Goal: Task Accomplishment & Management: Complete application form

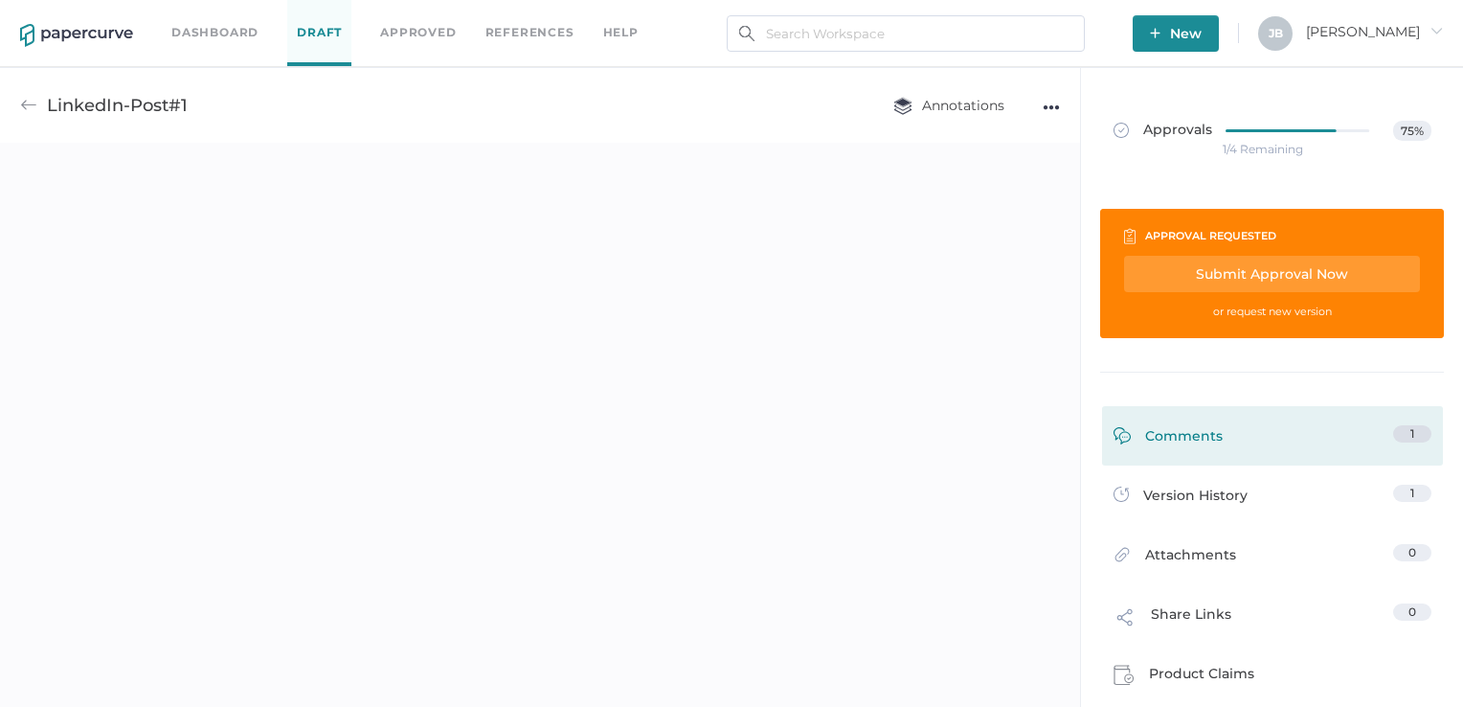
click at [1414, 442] on link "Comments 1" at bounding box center [1272, 440] width 318 height 30
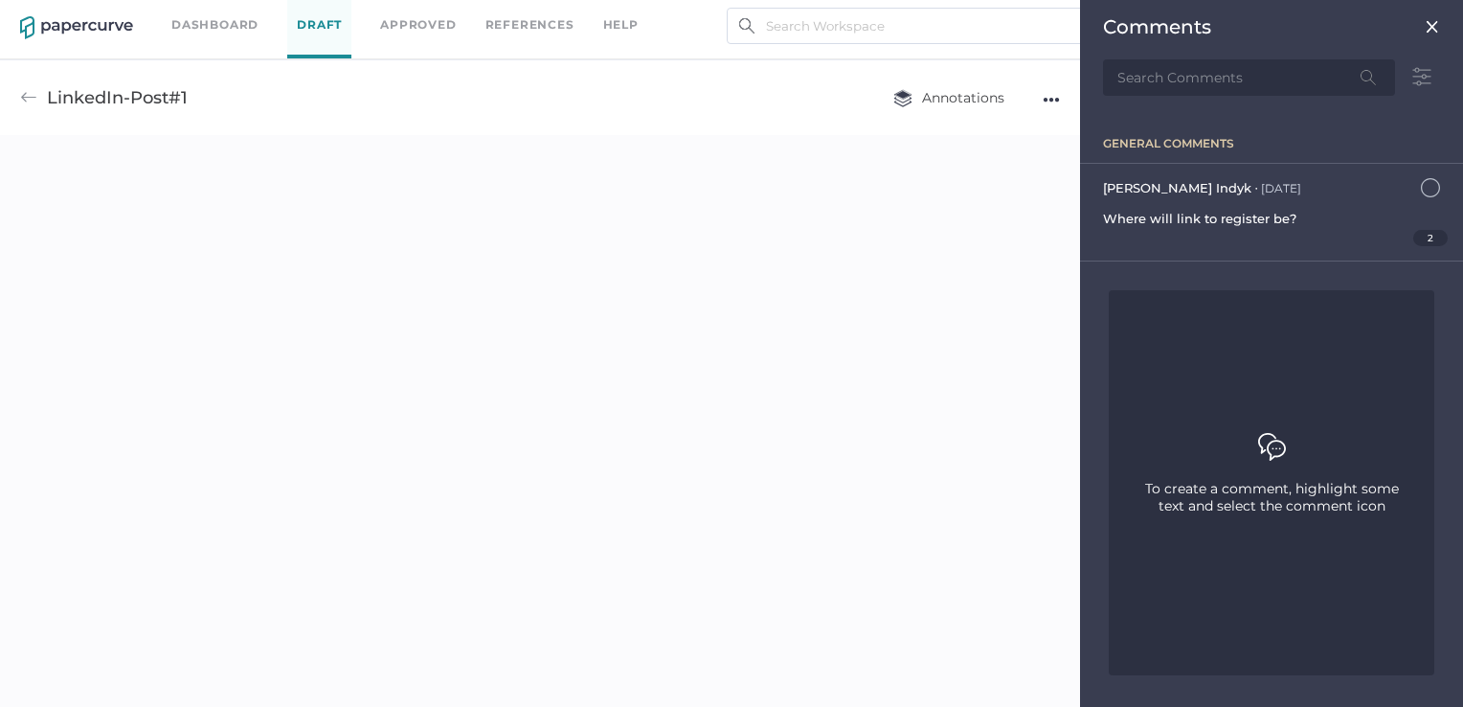
click at [1428, 17] on div "Comments" at bounding box center [1271, 26] width 337 height 23
click at [1428, 23] on img at bounding box center [1432, 26] width 15 height 15
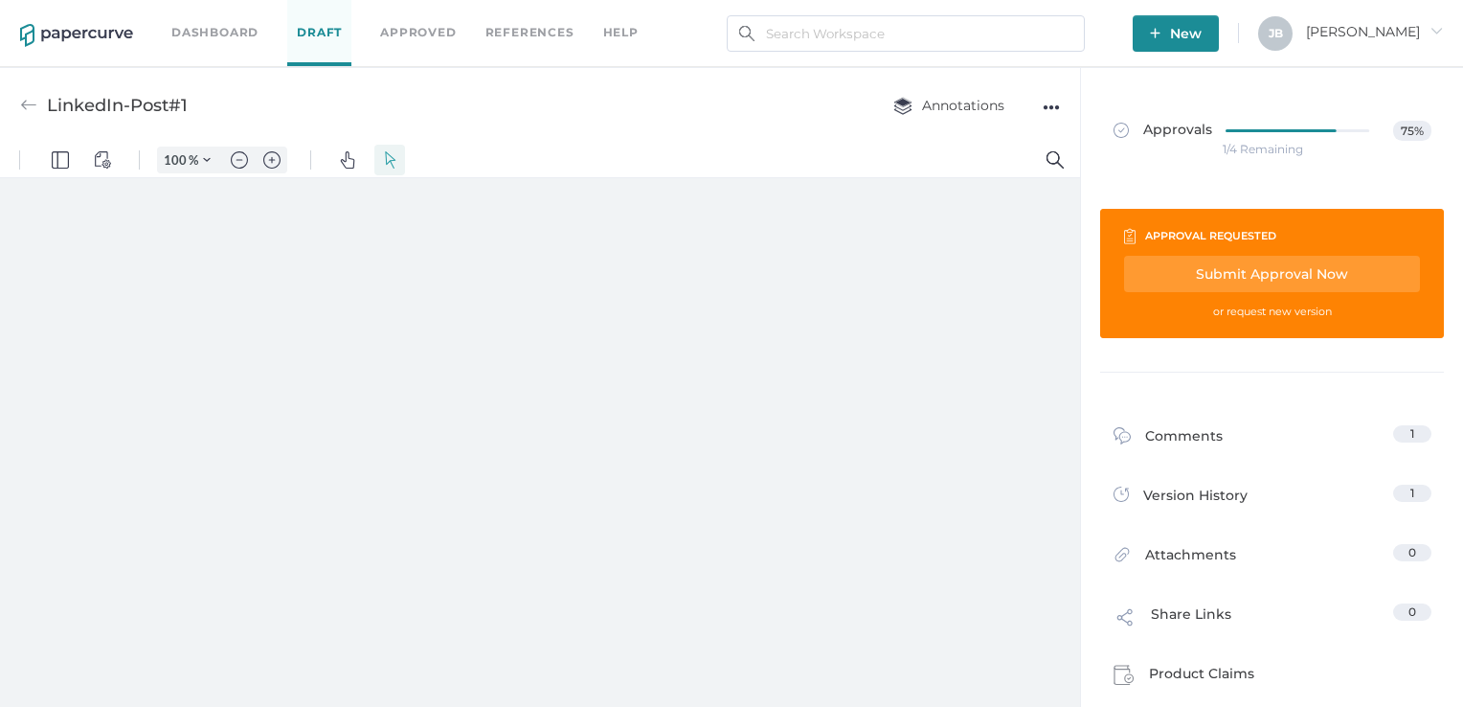
type input "161"
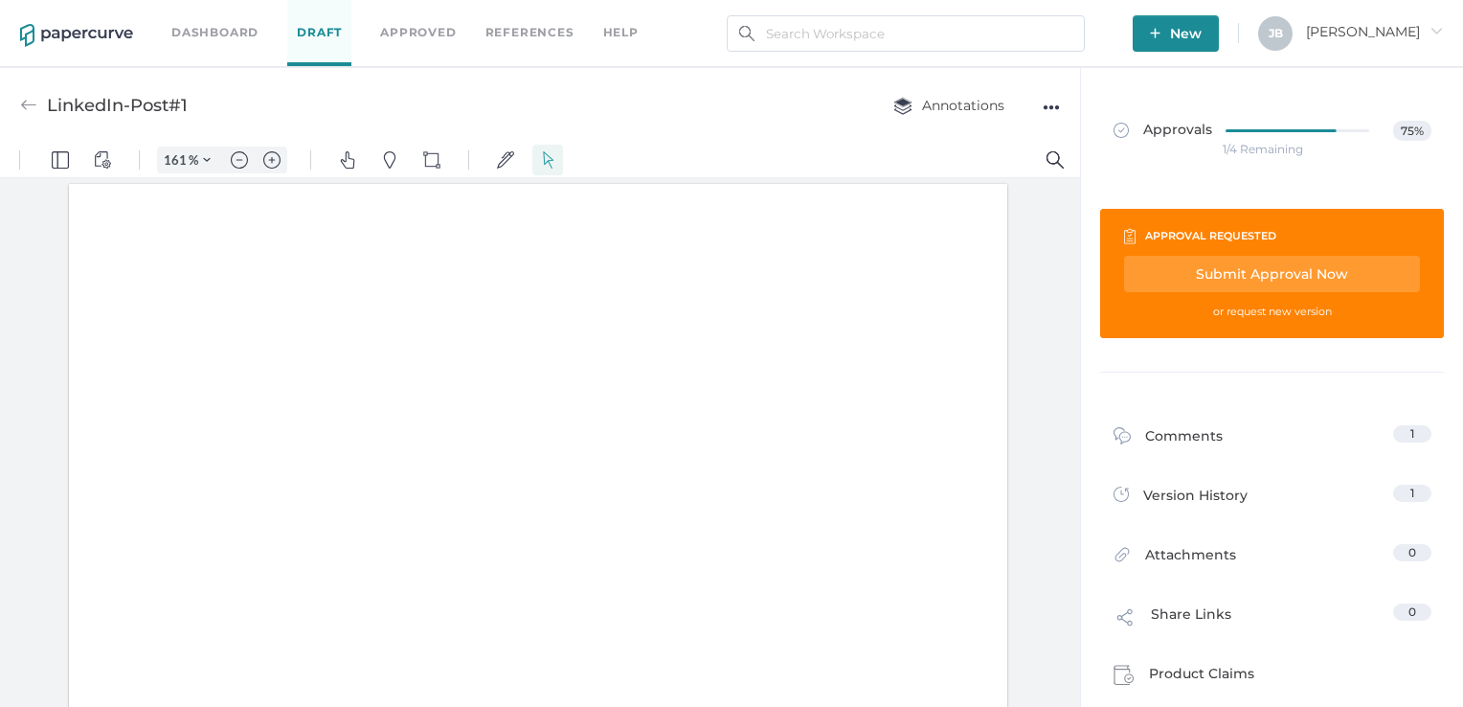
scroll to position [2, 0]
drag, startPoint x: 1079, startPoint y: 213, endPoint x: 1074, endPoint y: 267, distance: 53.8
click at [1074, 267] on div at bounding box center [540, 446] width 1080 height 537
drag, startPoint x: 1070, startPoint y: 273, endPoint x: 1076, endPoint y: 348, distance: 74.9
click at [1076, 348] on div at bounding box center [540, 446] width 1080 height 537
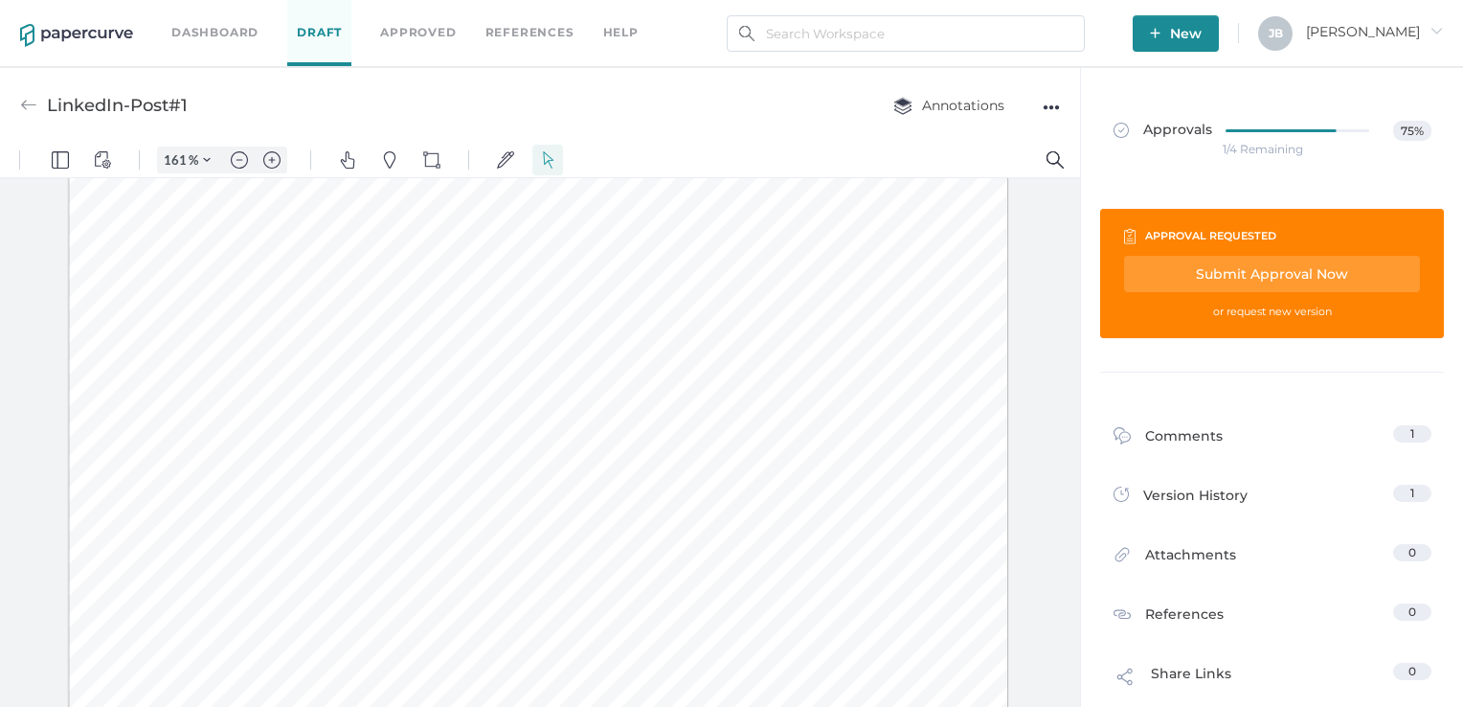
scroll to position [412, 0]
click at [1225, 270] on div "Submit Approval Now" at bounding box center [1272, 274] width 296 height 36
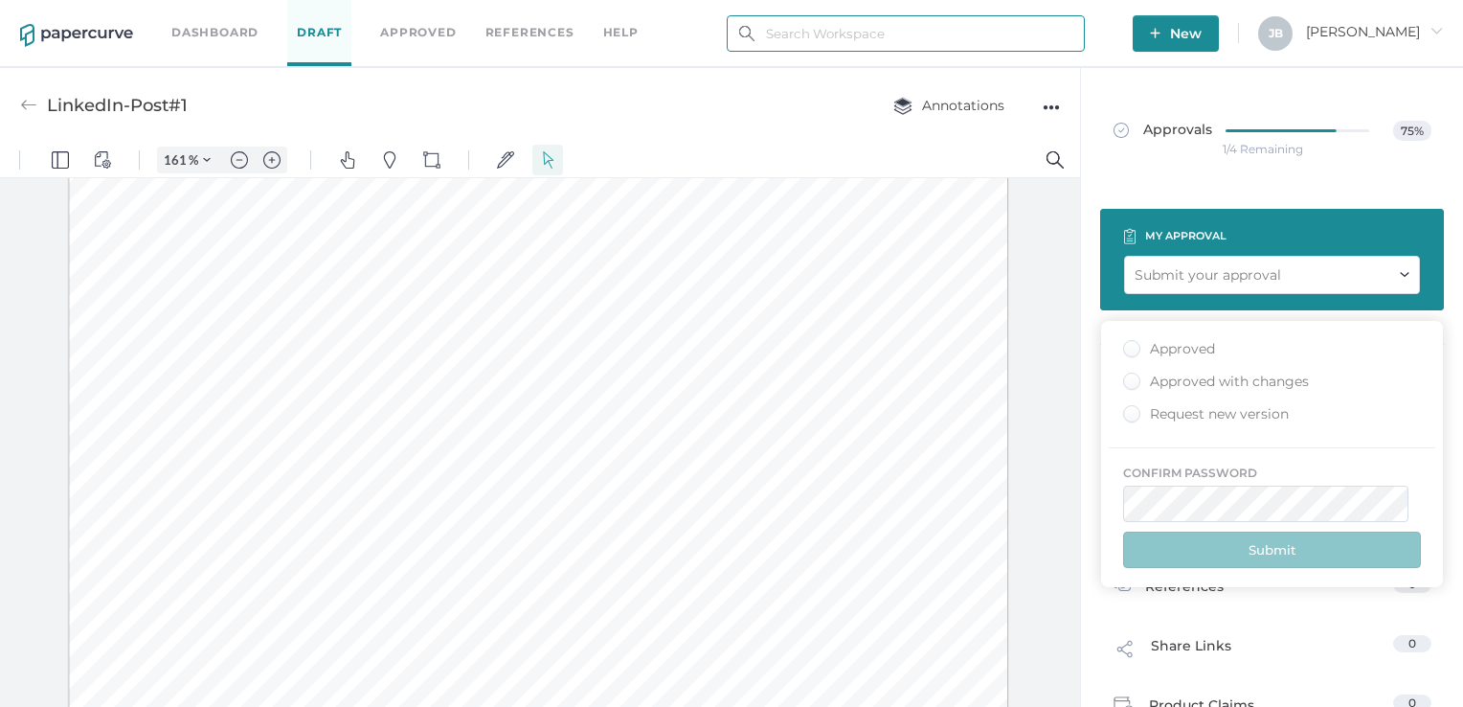
type input "julie.brideau@opusregulatory.com"
click at [1131, 343] on div "Approved" at bounding box center [1169, 349] width 92 height 18
click at [1128, 343] on input "Approved" at bounding box center [1128, 343] width 0 height 0
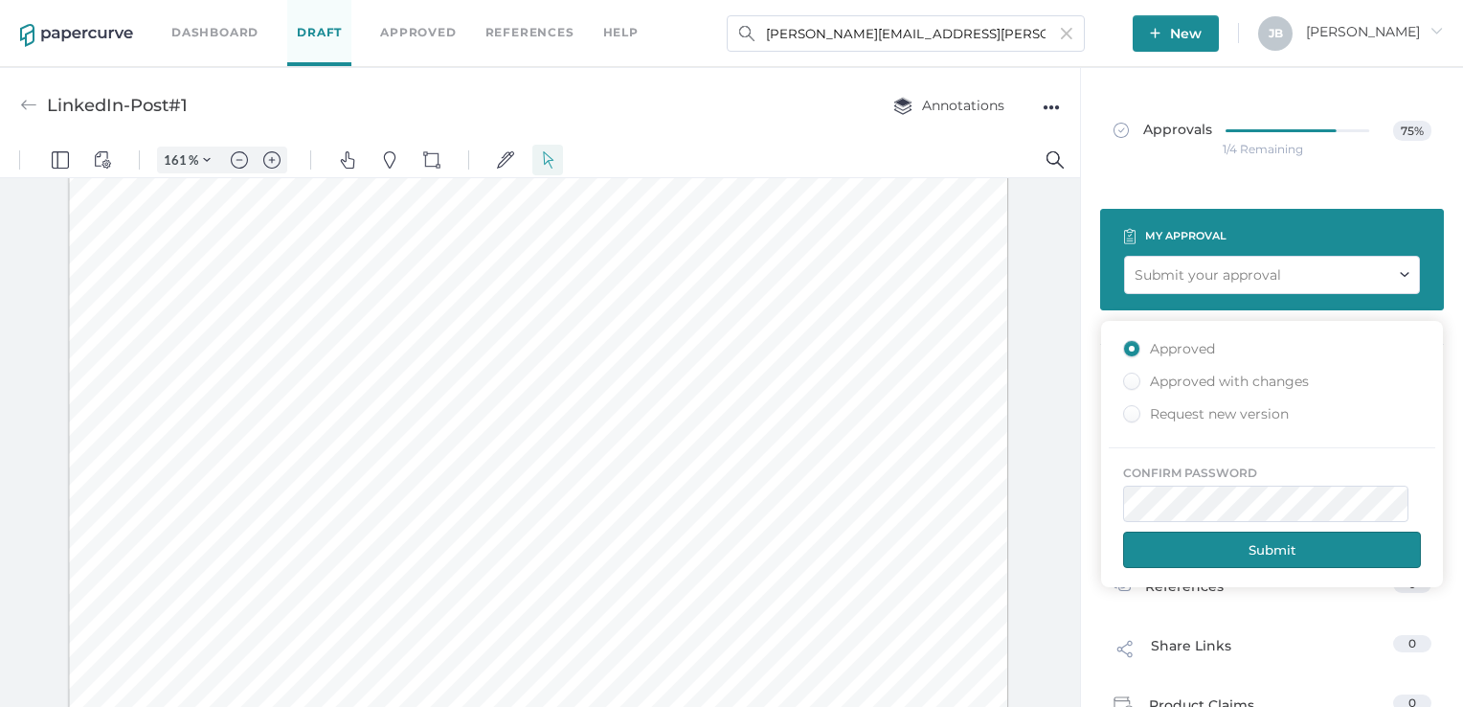
click at [1252, 550] on button "Submit" at bounding box center [1272, 549] width 298 height 36
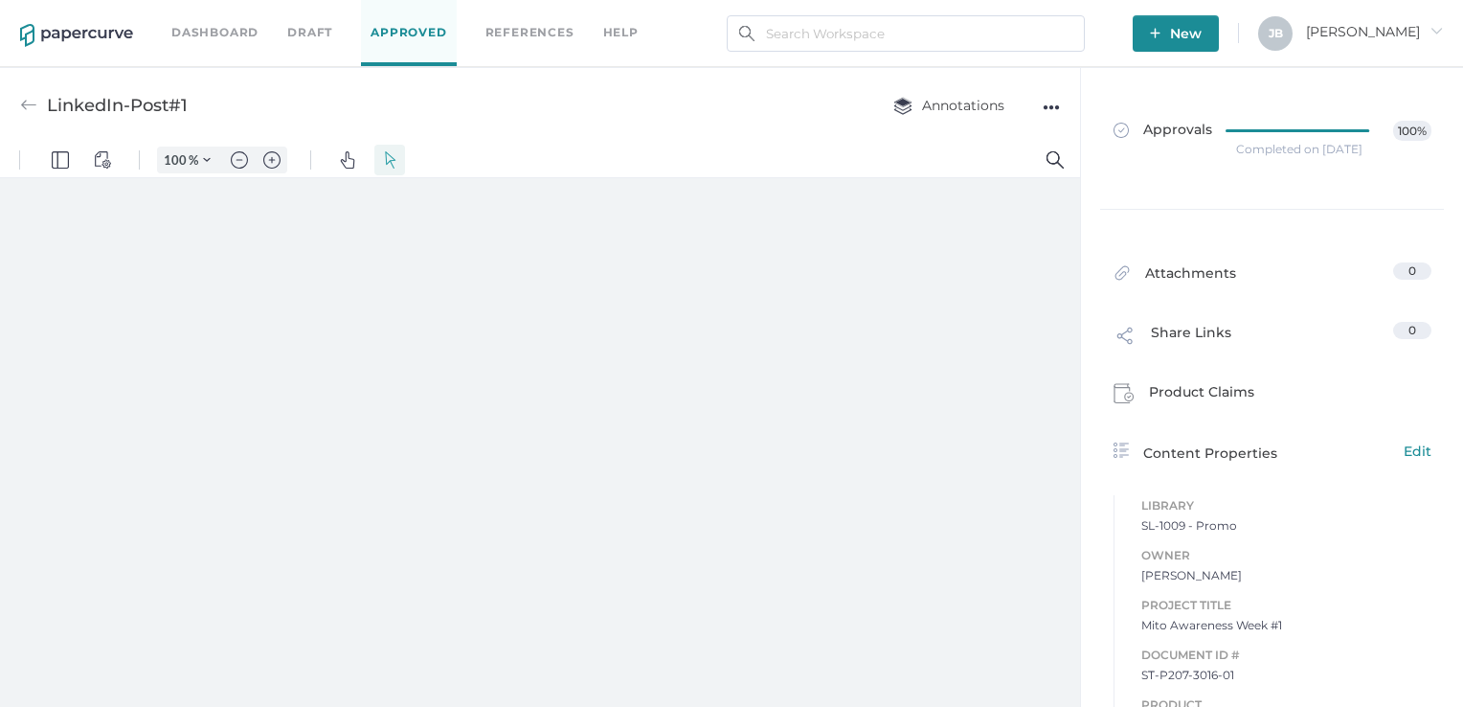
type input "161"
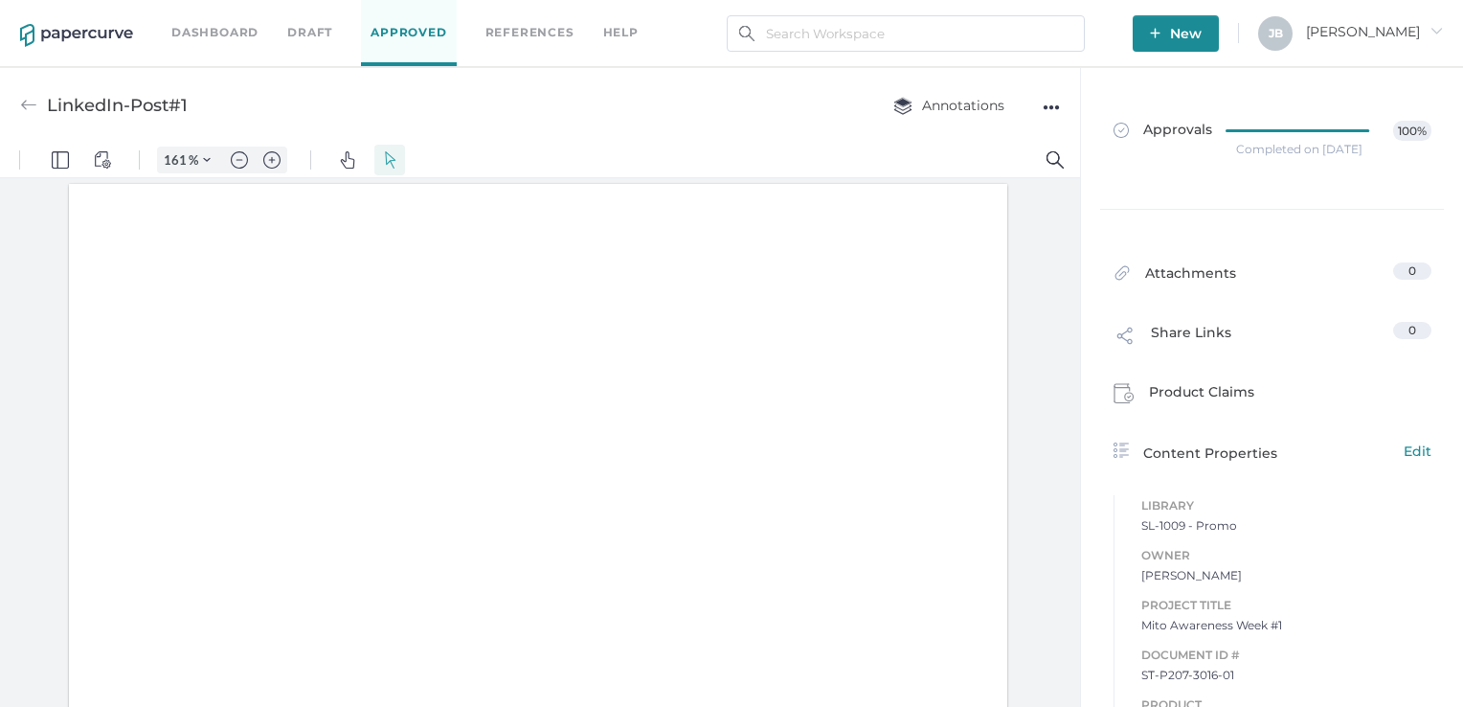
scroll to position [2, 0]
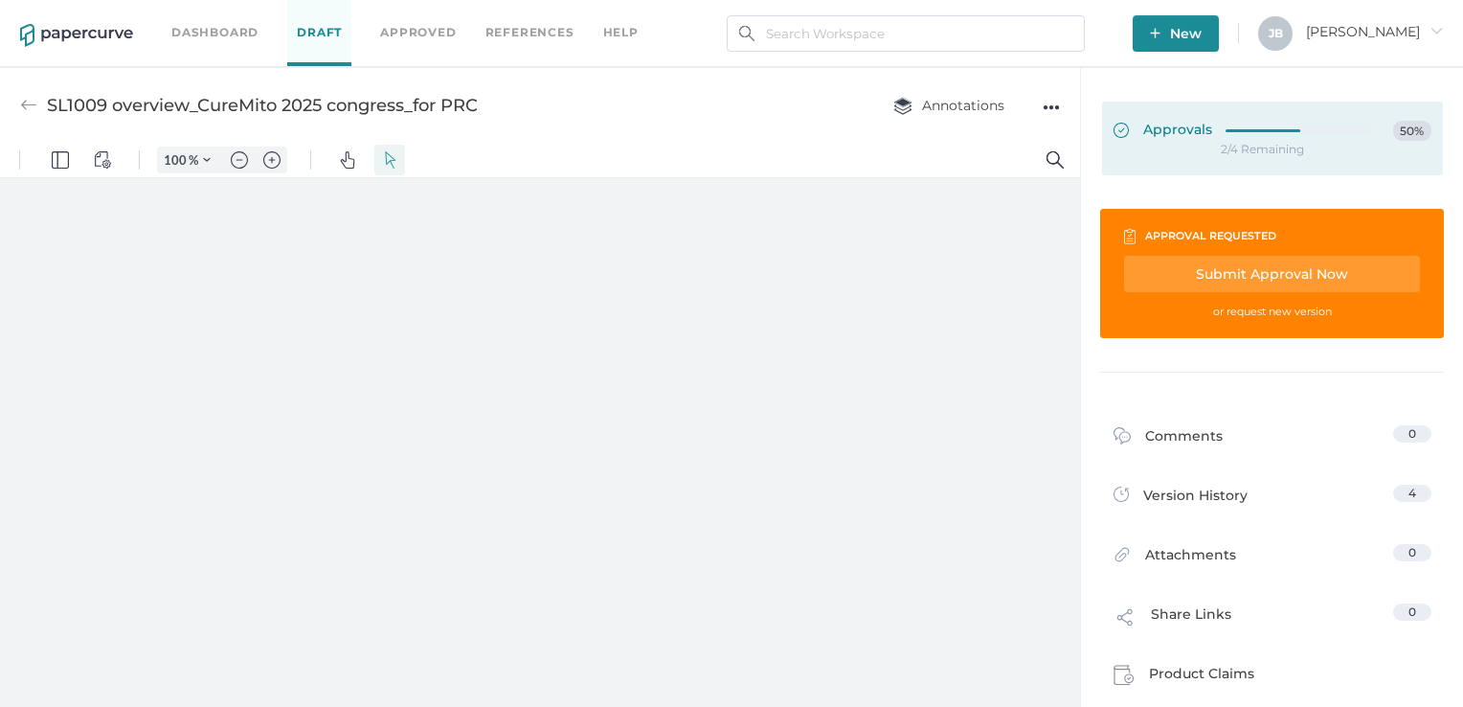
click at [1191, 130] on span "Approvals" at bounding box center [1162, 131] width 99 height 21
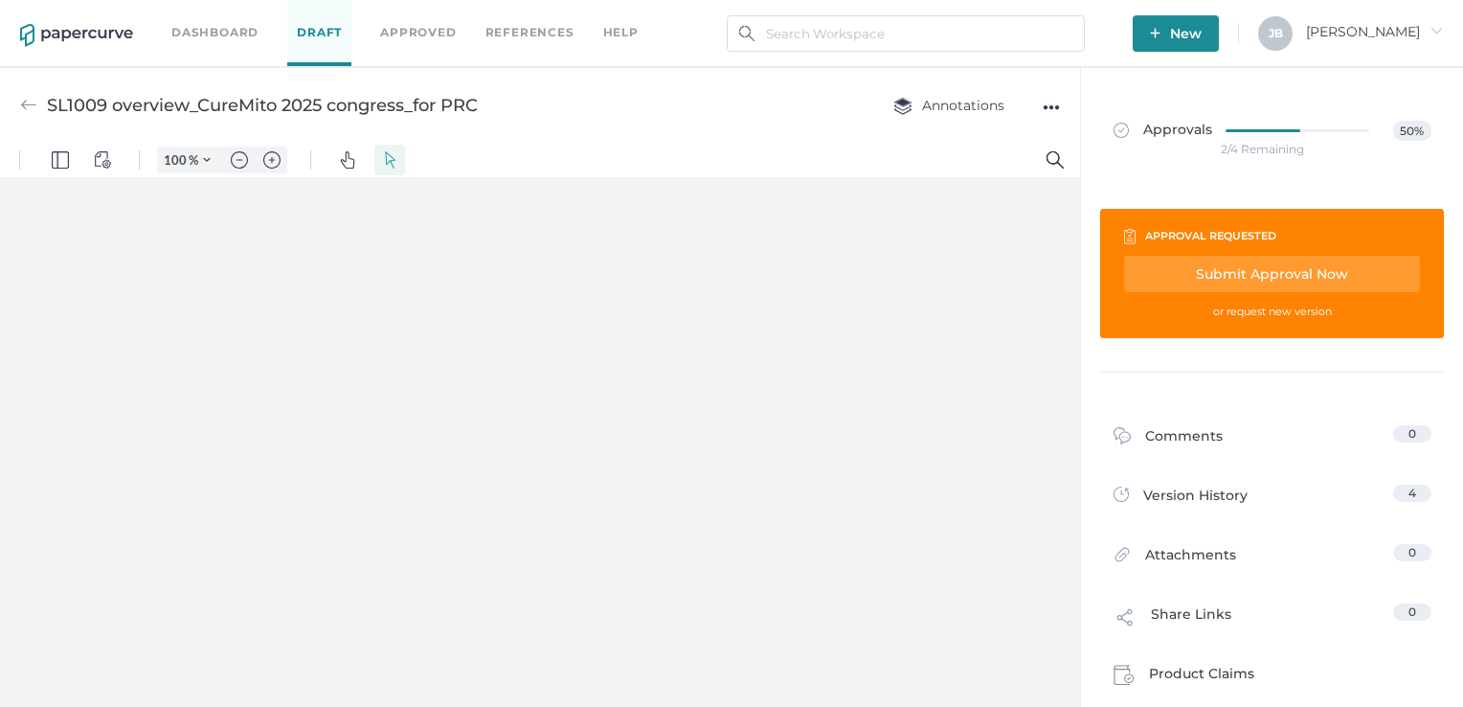
type input "161"
click at [1210, 86] on div "Approvals 50% 2/4 Remaining" at bounding box center [1272, 138] width 366 height 141
type input "4"
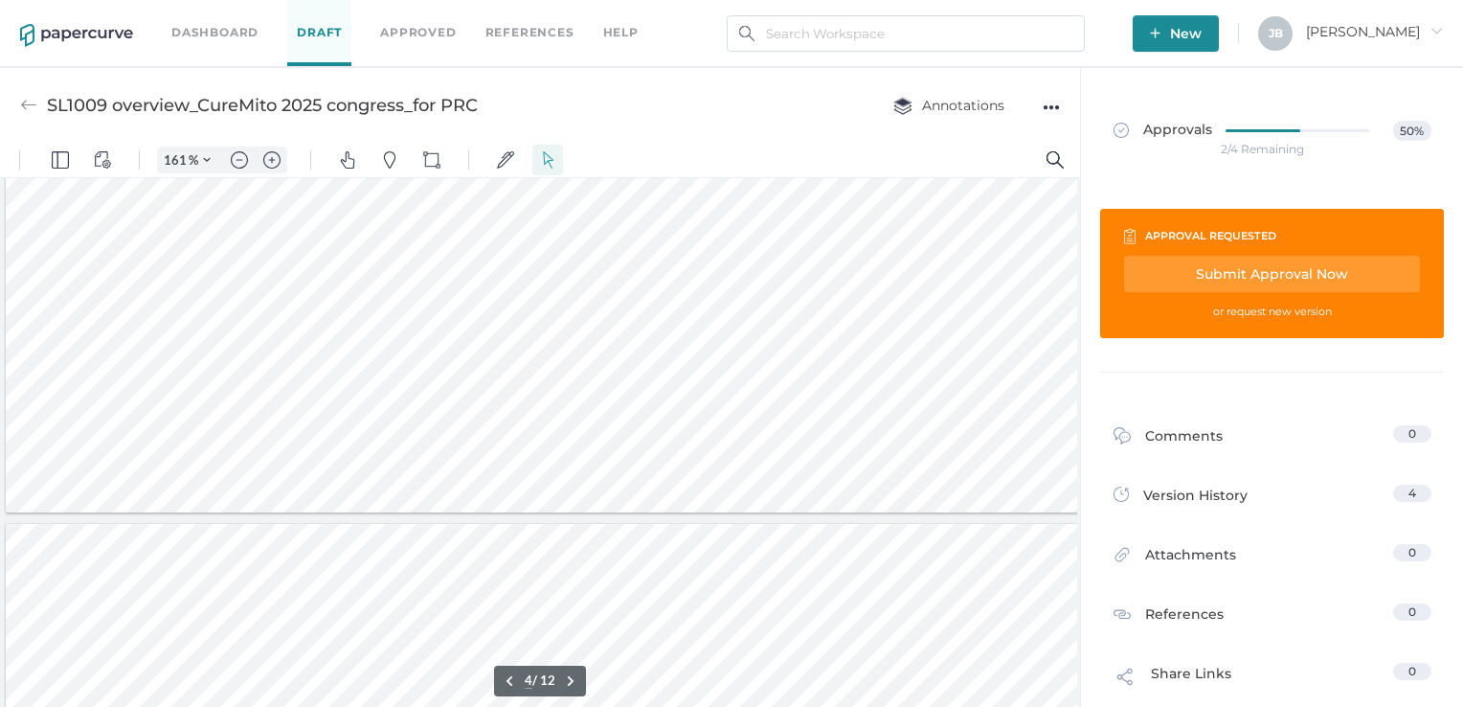
scroll to position [2339, 0]
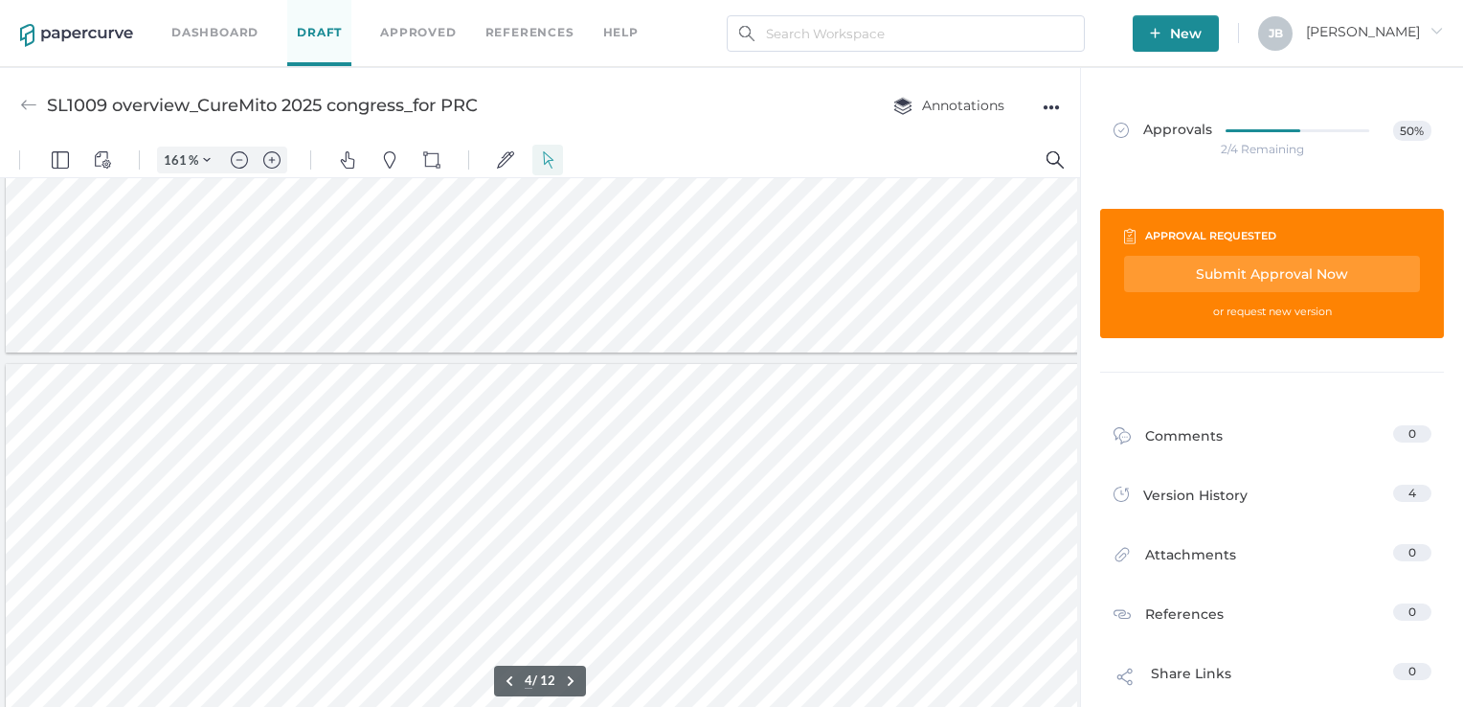
drag, startPoint x: 1074, startPoint y: 238, endPoint x: 1088, endPoint y: 447, distance: 209.1
drag, startPoint x: 689, startPoint y: 706, endPoint x: 808, endPoint y: 727, distance: 120.6
click at [808, 706] on html "161 % .cls-1{fill:#abb0c4;} icon - tools - more Pin Drop Comment Pin Drop Refer…" at bounding box center [540, 429] width 1080 height 572
click at [327, 44] on link "Draft" at bounding box center [319, 33] width 64 height 66
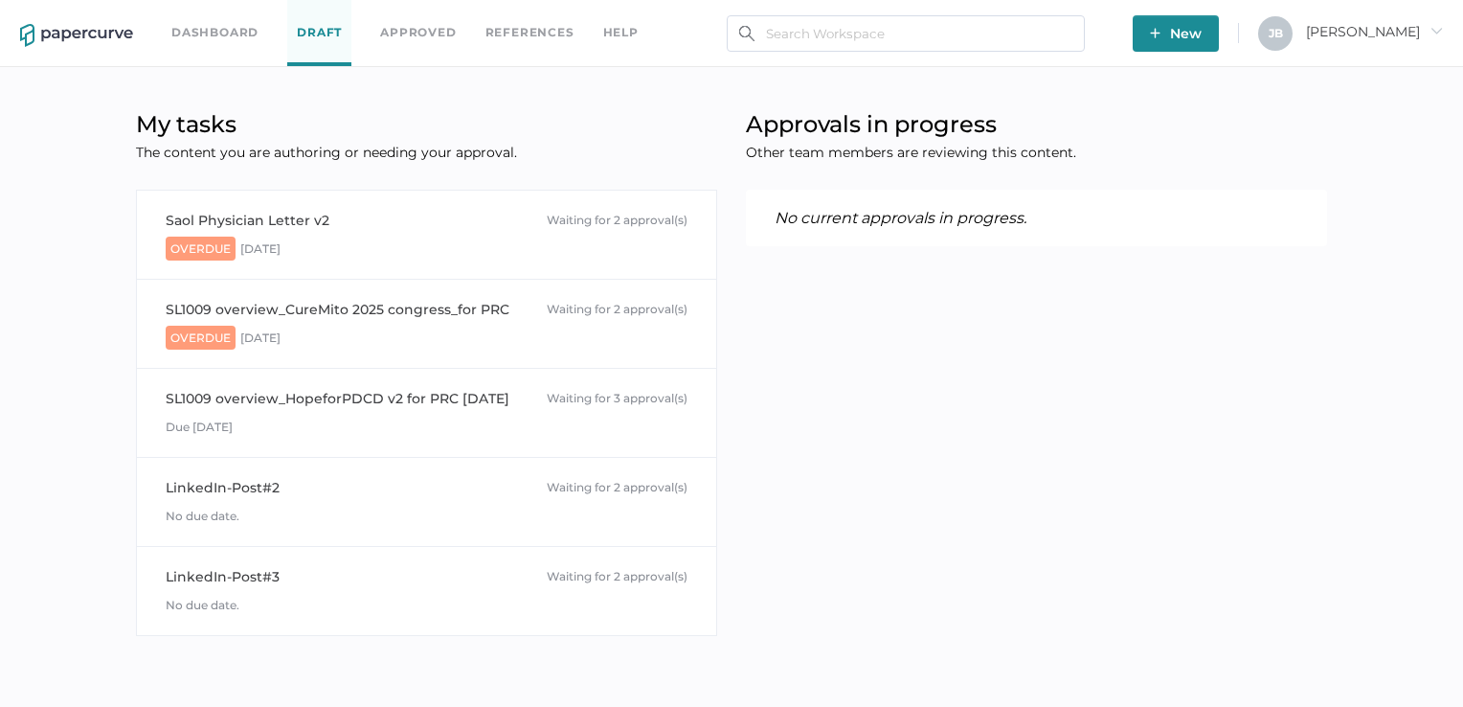
click at [176, 24] on link "Dashboard" at bounding box center [214, 32] width 87 height 21
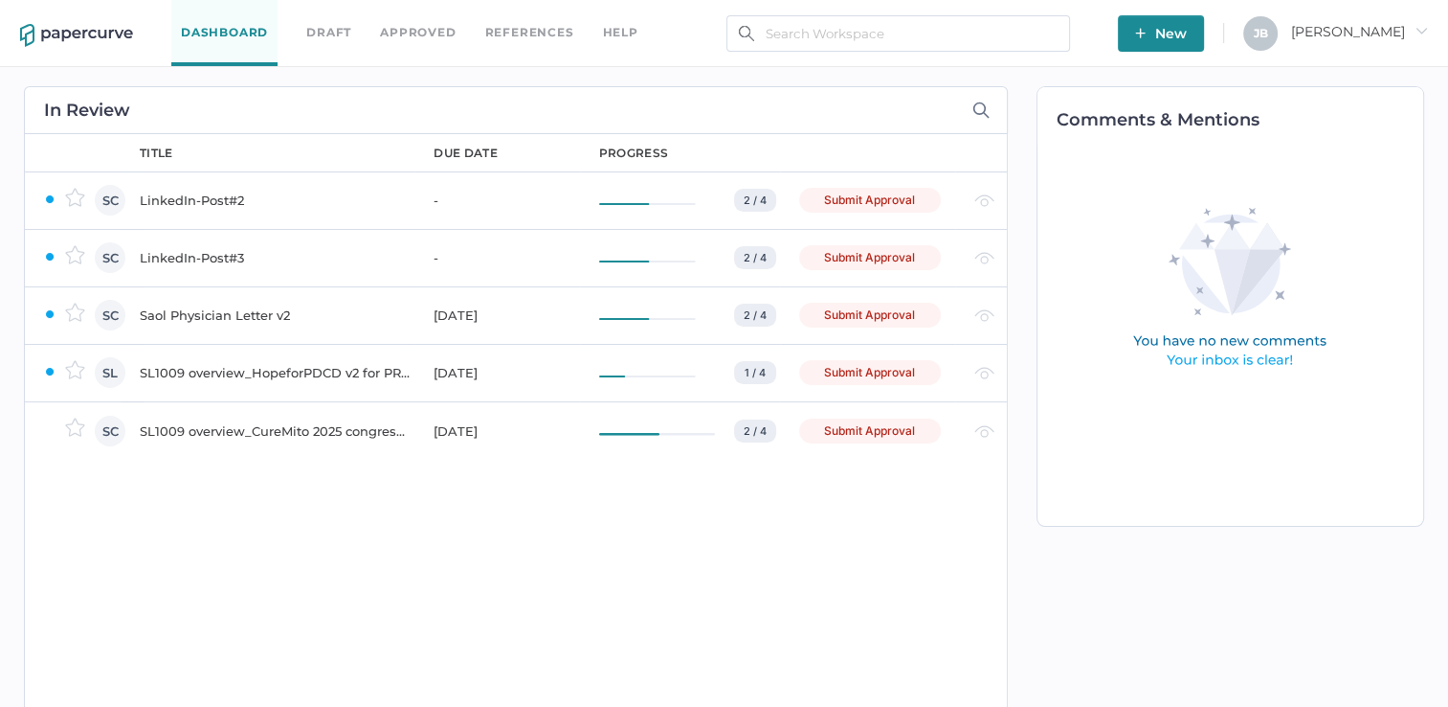
click at [195, 426] on div "SL1009 overview_CureMito 2025 congress_for PRC" at bounding box center [275, 430] width 271 height 23
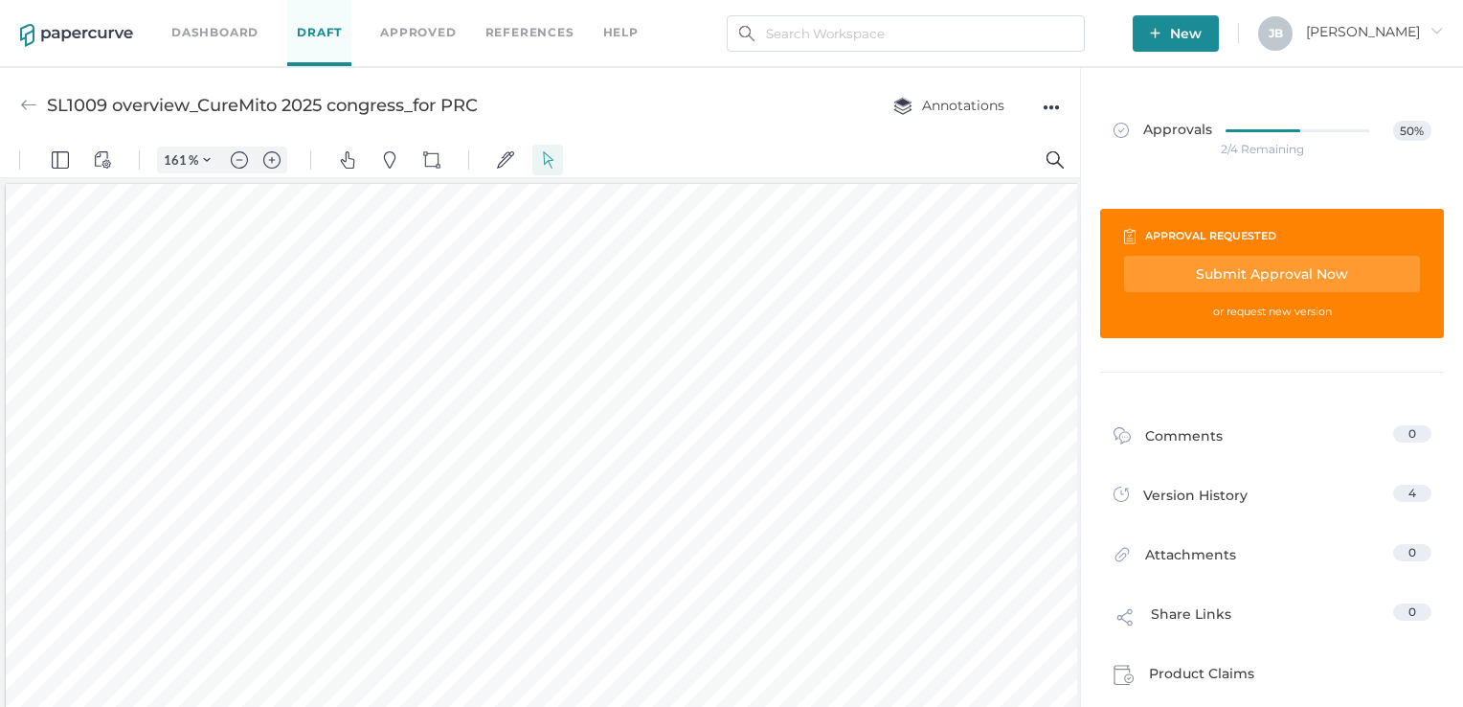
scroll to position [2, 0]
click at [237, 162] on img "Zoom out" at bounding box center [239, 159] width 17 height 17
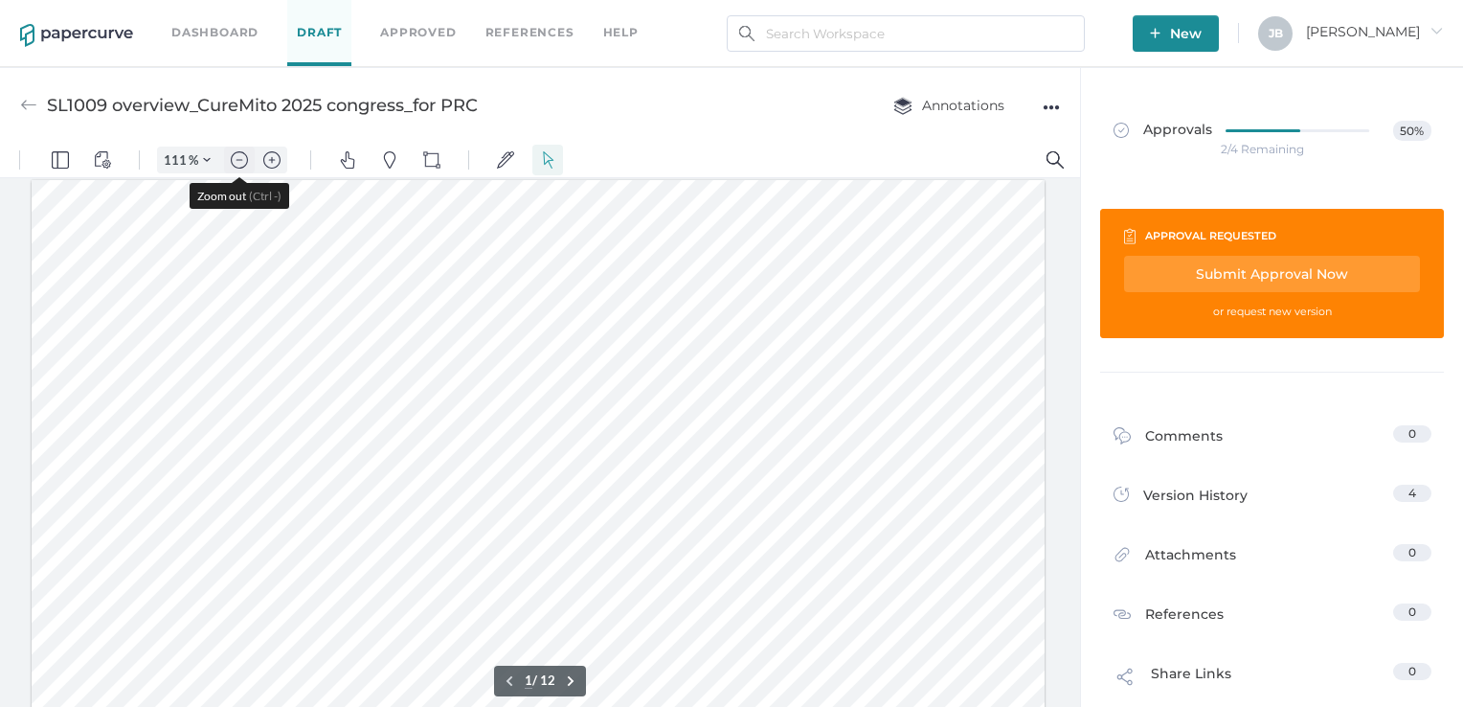
scroll to position [0, 0]
click at [237, 162] on img "Zoom out" at bounding box center [239, 159] width 17 height 17
type input "86"
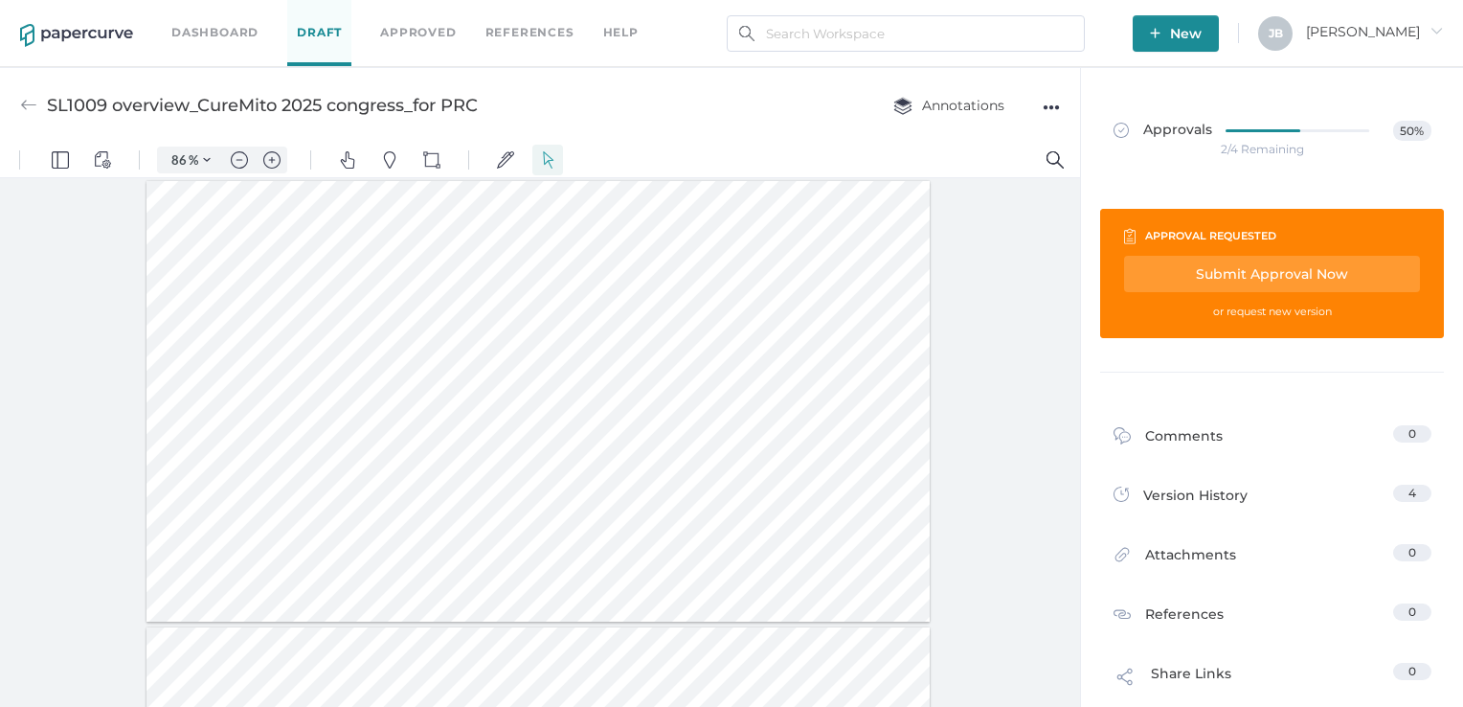
drag, startPoint x: 1079, startPoint y: 217, endPoint x: 1076, endPoint y: 239, distance: 22.2
click at [1076, 239] on div at bounding box center [540, 446] width 1080 height 537
type input "10"
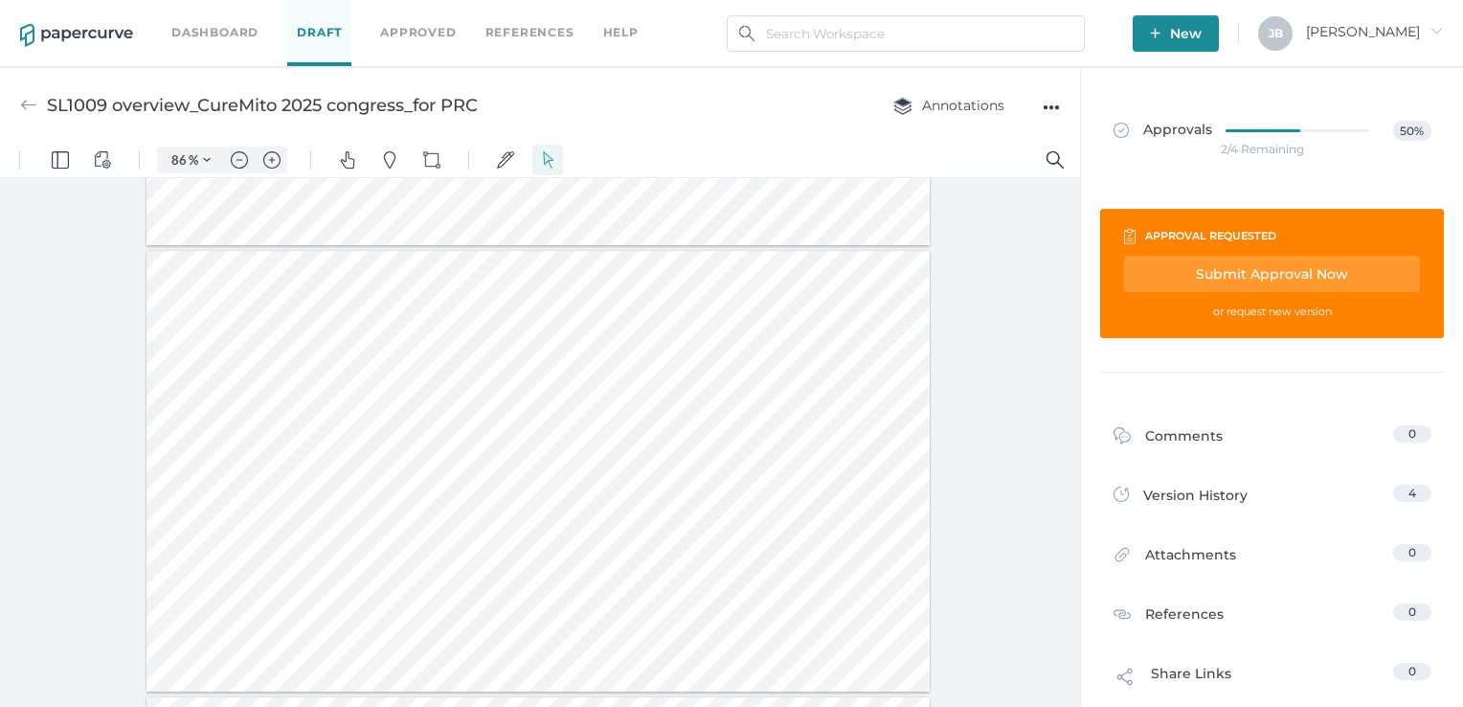
click at [1225, 266] on div "Submit Approval Now" at bounding box center [1272, 274] width 296 height 36
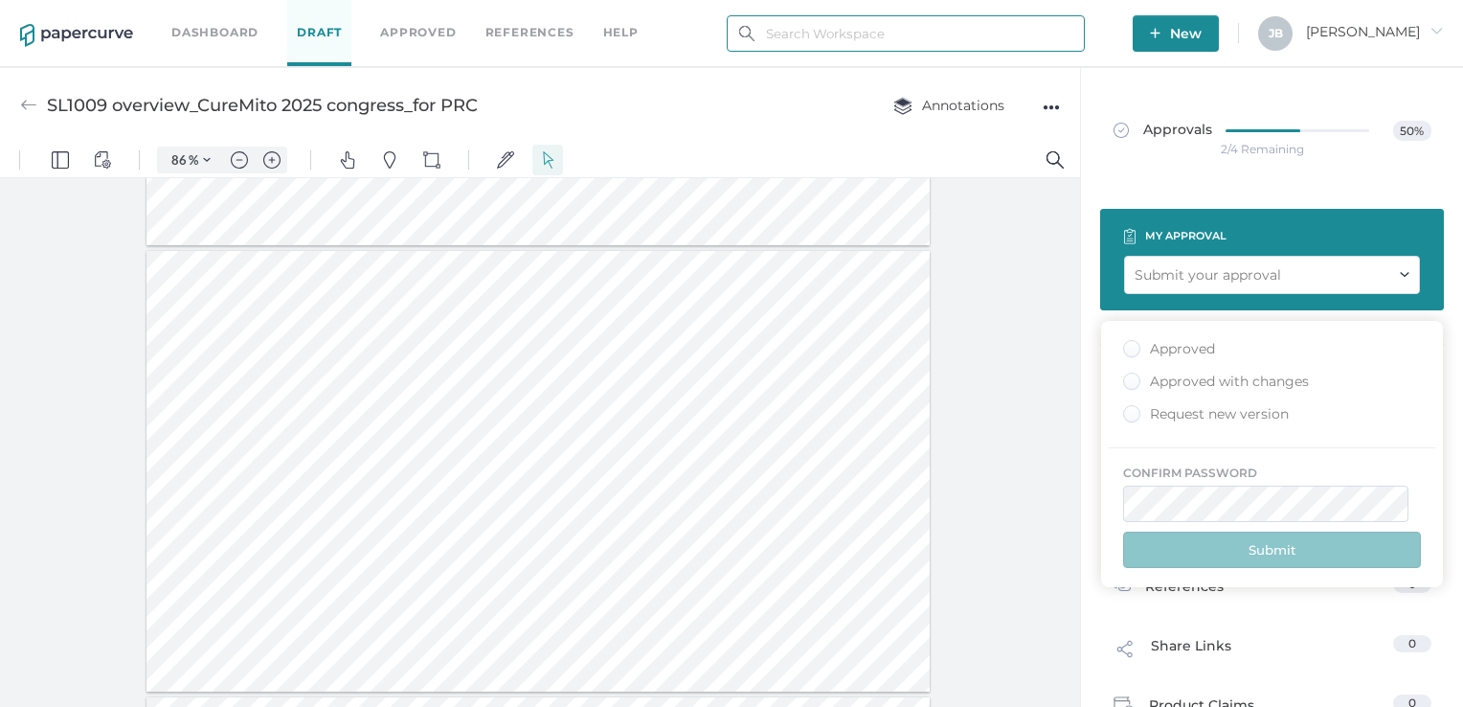
type input "[PERSON_NAME][EMAIL_ADDRESS][PERSON_NAME][DOMAIN_NAME]"
click at [1130, 354] on div "Approved" at bounding box center [1169, 349] width 92 height 18
click at [1128, 343] on input "Approved" at bounding box center [1128, 343] width 0 height 0
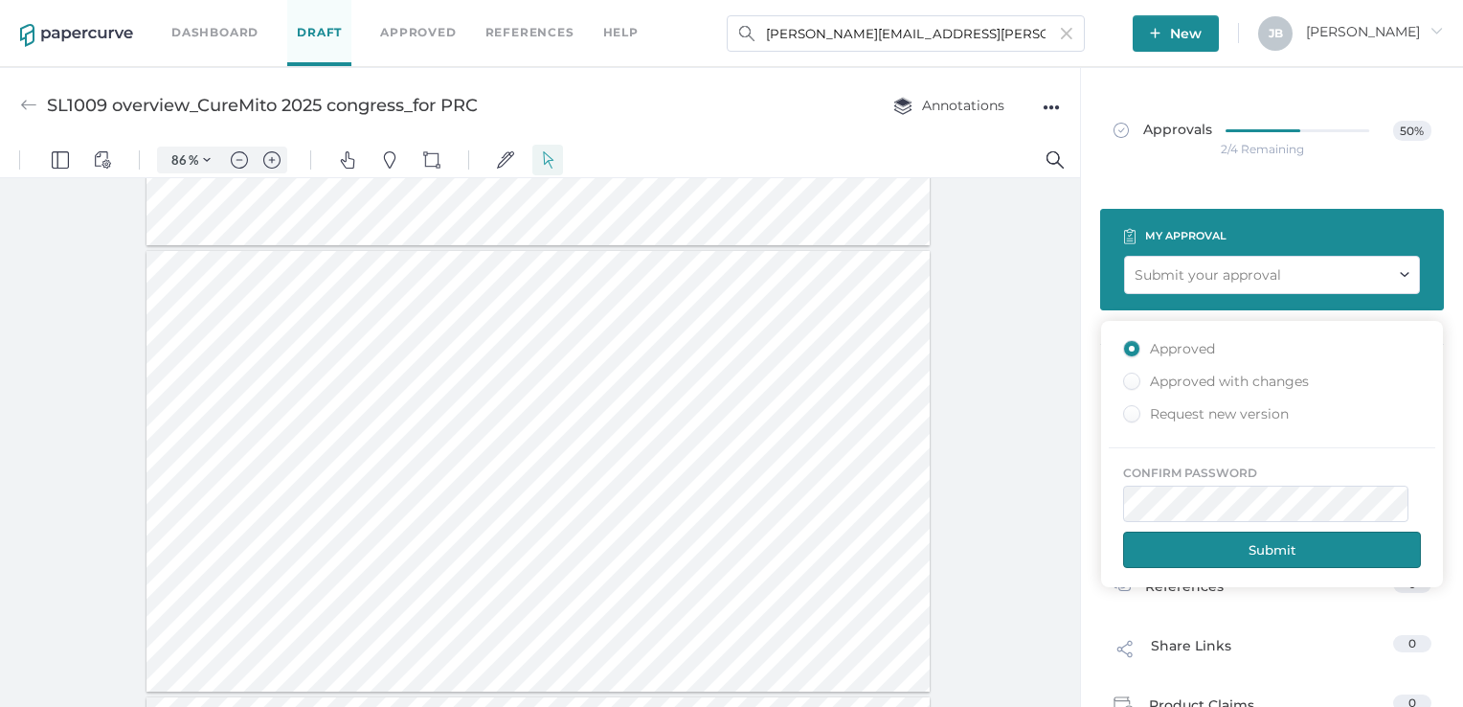
click at [1246, 542] on button "Submit" at bounding box center [1272, 549] width 298 height 36
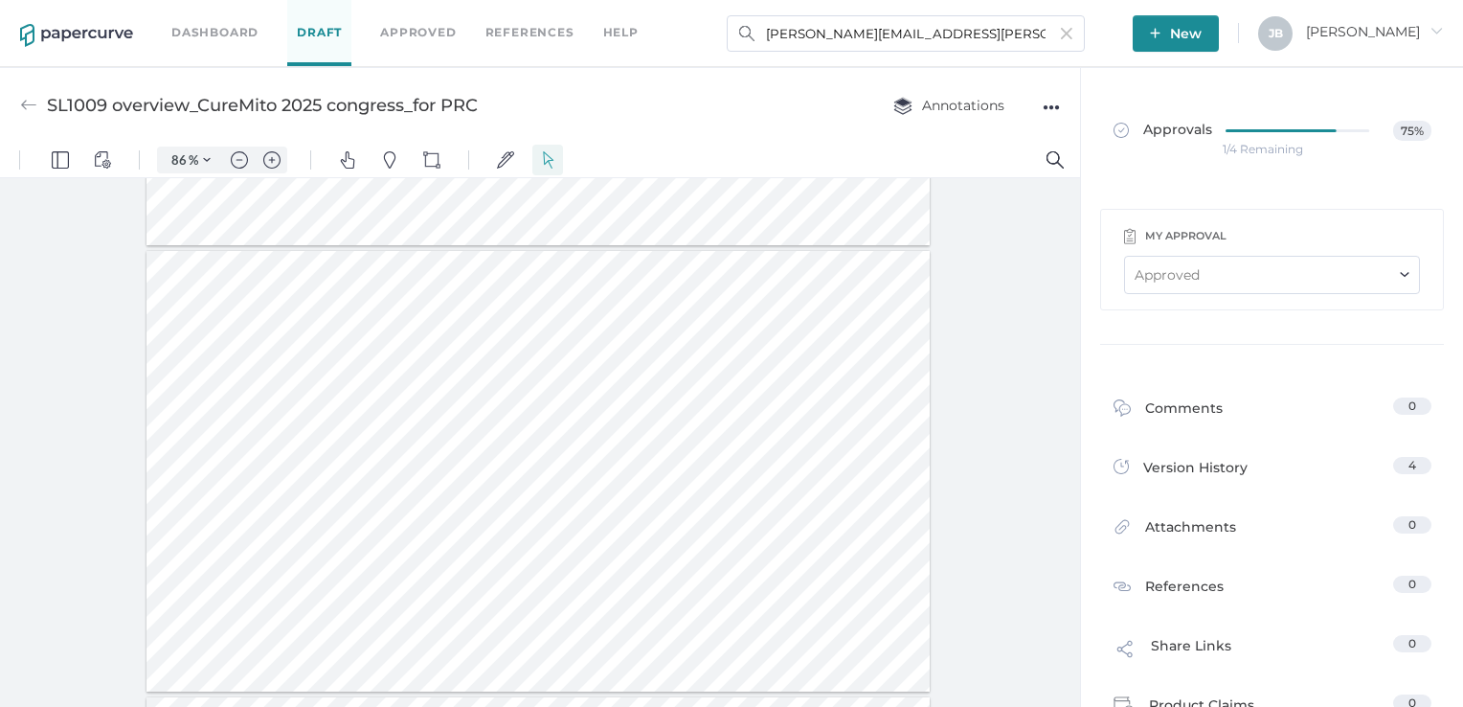
click at [232, 30] on link "Dashboard" at bounding box center [214, 32] width 87 height 21
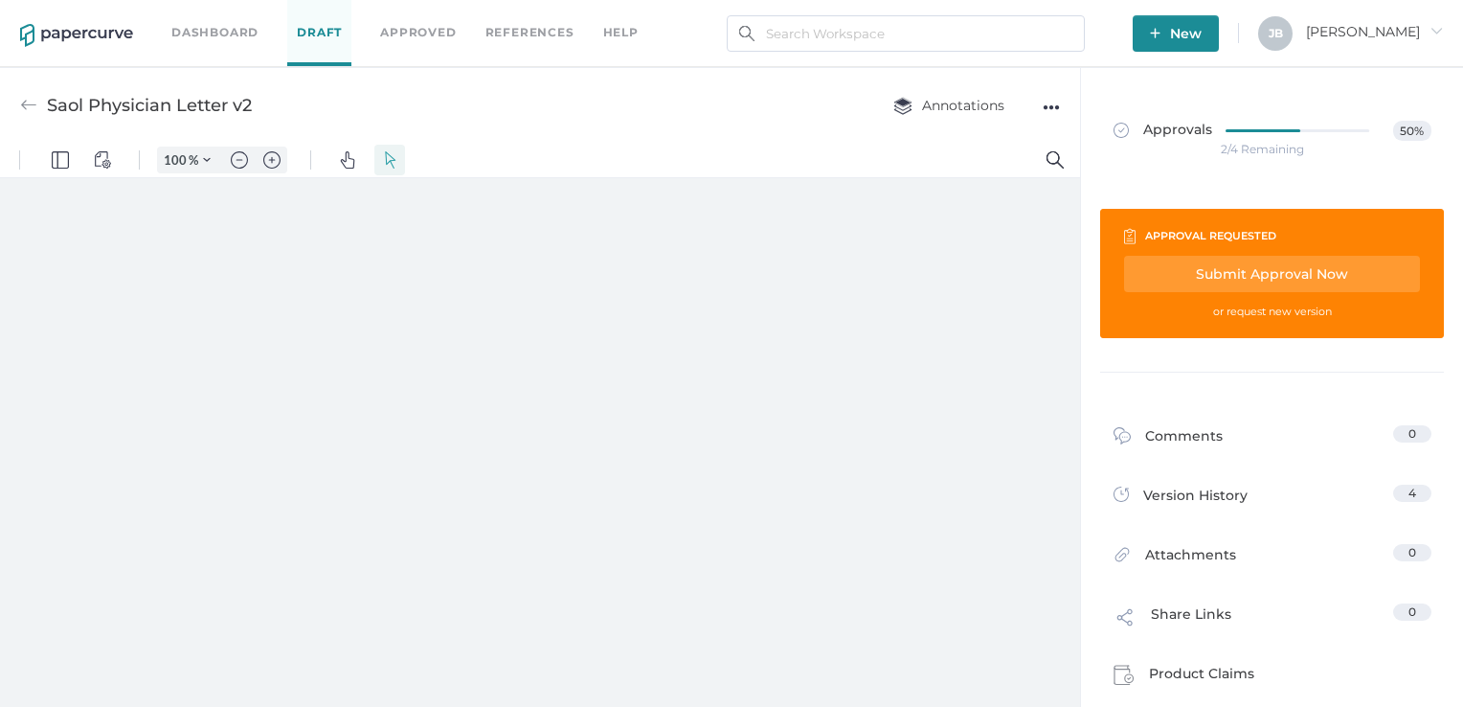
click at [1218, 269] on div "Submit Approval Now" at bounding box center [1272, 274] width 296 height 36
type input "86"
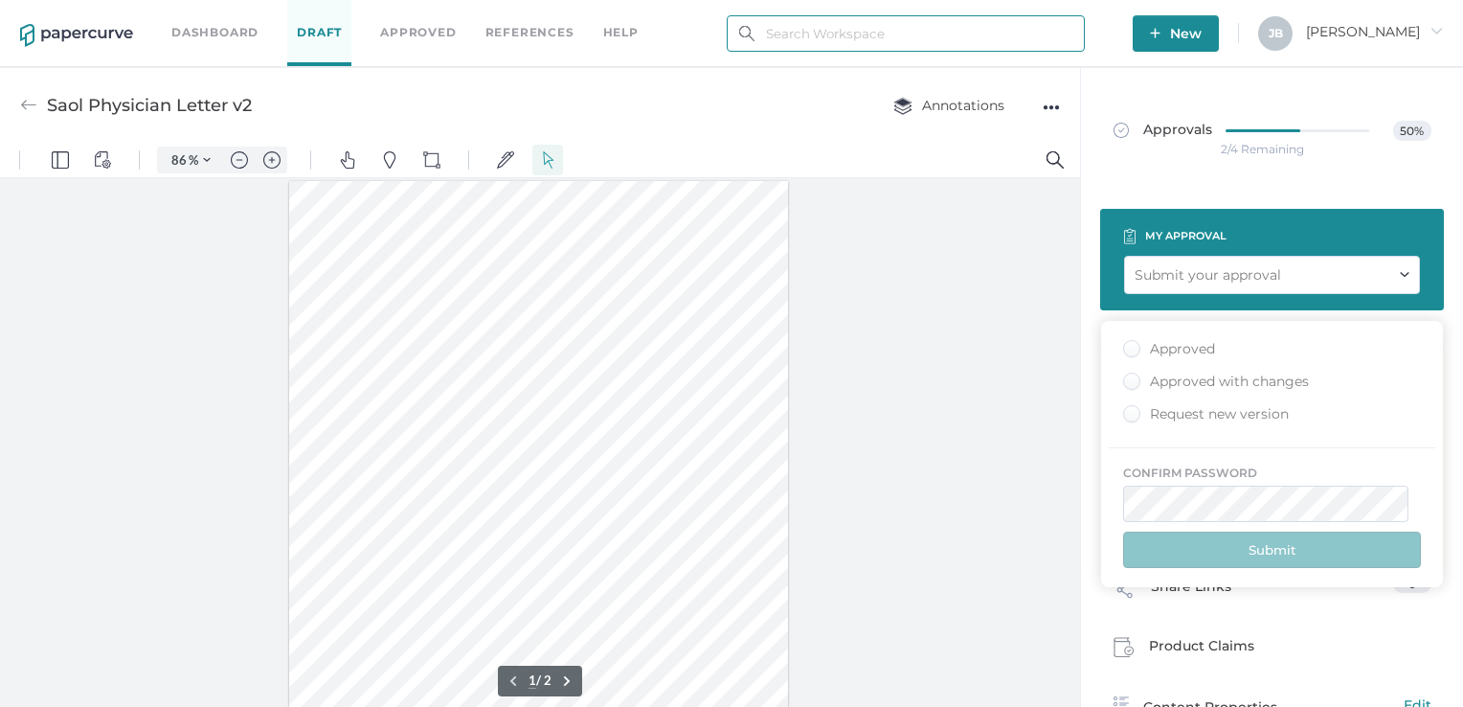
type input "[PERSON_NAME][EMAIL_ADDRESS][PERSON_NAME][DOMAIN_NAME]"
click at [1130, 351] on div "Approved" at bounding box center [1169, 349] width 92 height 18
click at [1128, 343] on input "Approved" at bounding box center [1128, 343] width 0 height 0
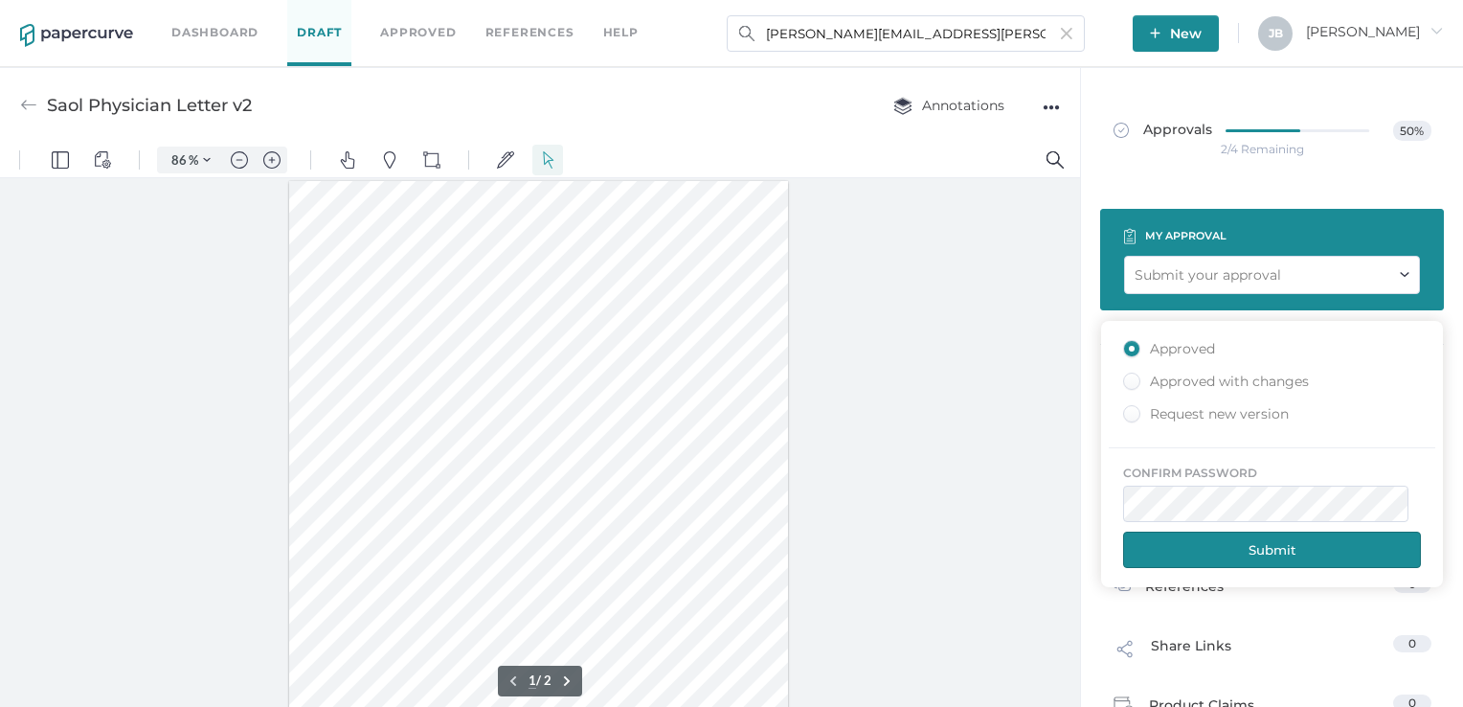
click at [1256, 550] on button "Submit" at bounding box center [1272, 549] width 298 height 36
